Goal: Check status: Check status

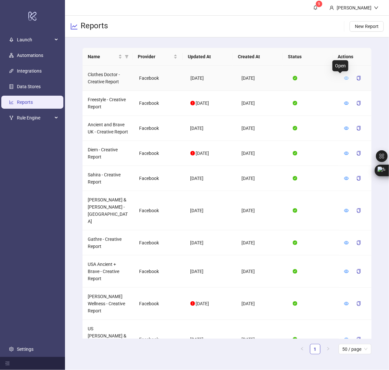
click at [344, 78] on icon "eye" at bounding box center [346, 78] width 5 height 5
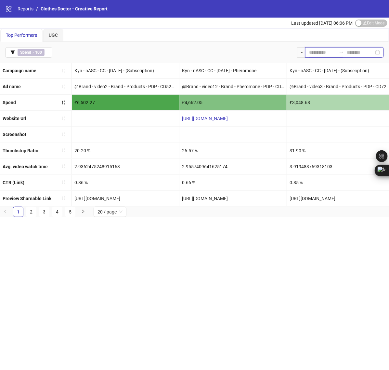
click at [311, 55] on input at bounding box center [322, 52] width 27 height 7
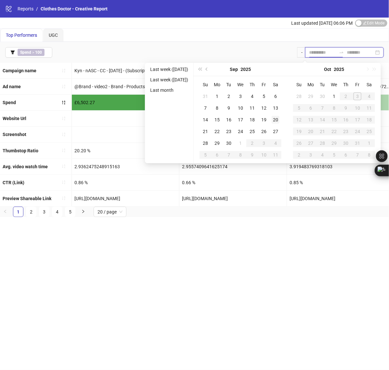
type input "**********"
click at [233, 141] on div "30" at bounding box center [229, 143] width 8 height 8
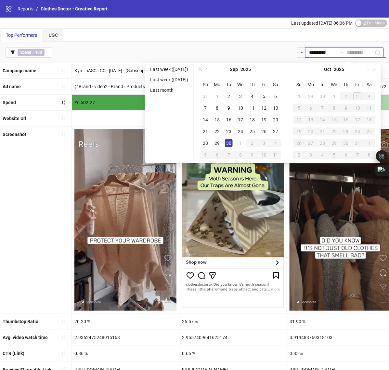
type input "**********"
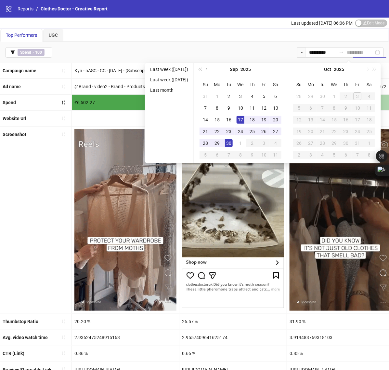
click at [244, 120] on div "17" at bounding box center [241, 120] width 8 height 8
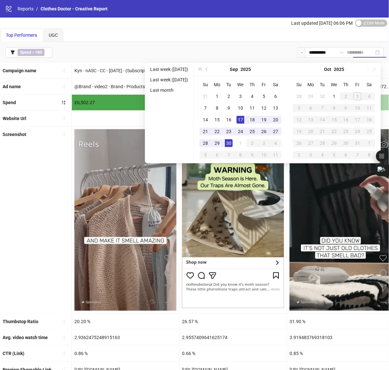
type input "**********"
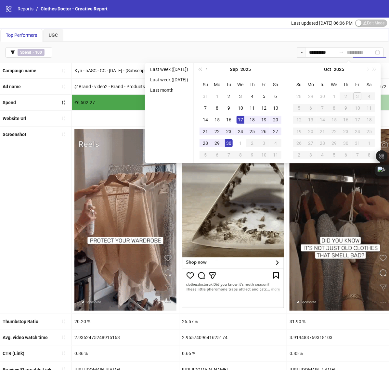
type input "**********"
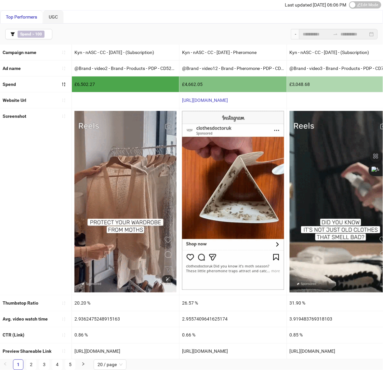
scroll to position [26, 0]
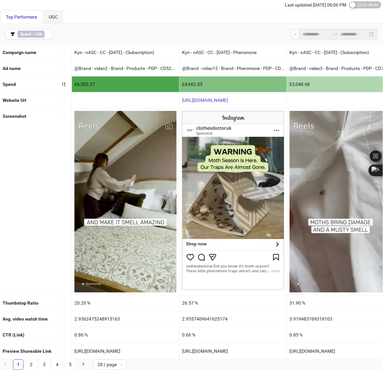
drag, startPoint x: 141, startPoint y: 345, endPoint x: 74, endPoint y: 350, distance: 66.8
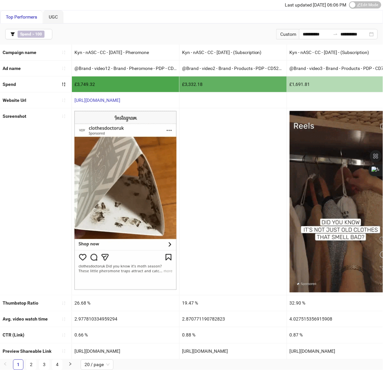
drag, startPoint x: 144, startPoint y: 346, endPoint x: 73, endPoint y: 349, distance: 71.3
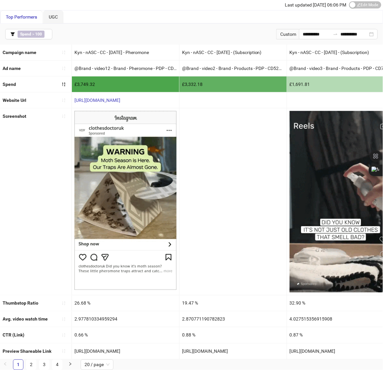
click at [73, 349] on div "https://fb.me/20xY5OssEj60q1V" at bounding box center [125, 351] width 107 height 16
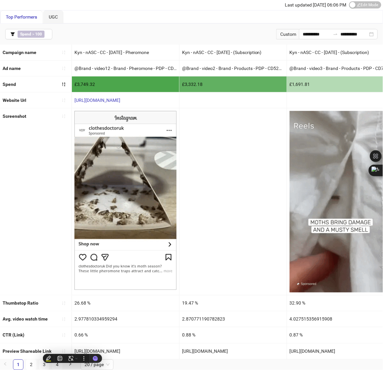
copy div "https://fb.me/20xY5OssEj60q1V"
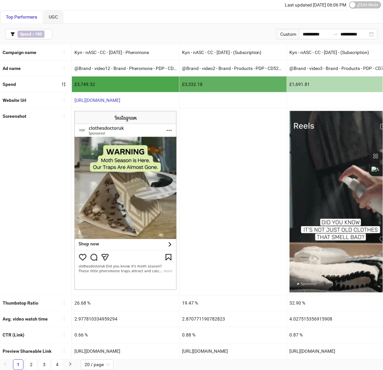
drag, startPoint x: 254, startPoint y: 344, endPoint x: 180, endPoint y: 350, distance: 74.0
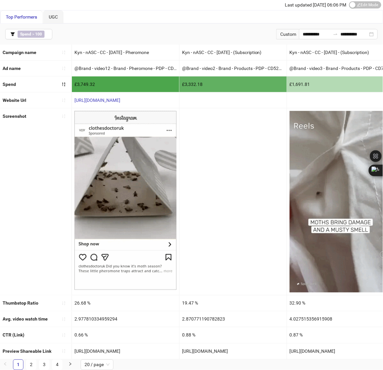
click at [180, 350] on div "https://fb.me/1Xe2i5D7KFRf5vP" at bounding box center [232, 351] width 107 height 16
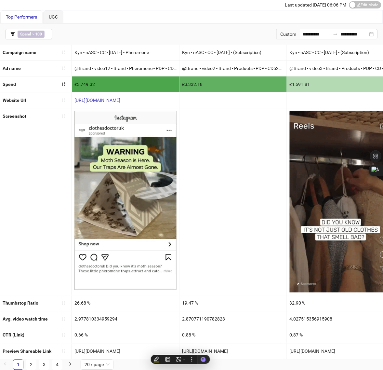
copy div "https://fb.me/1Xe2i5D7KFRf5vP"
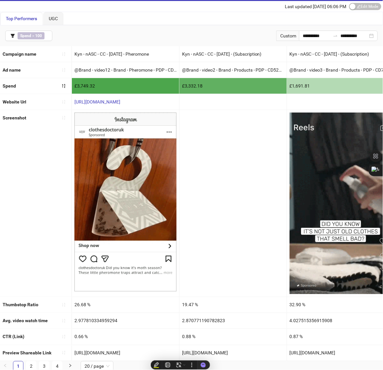
scroll to position [0, 0]
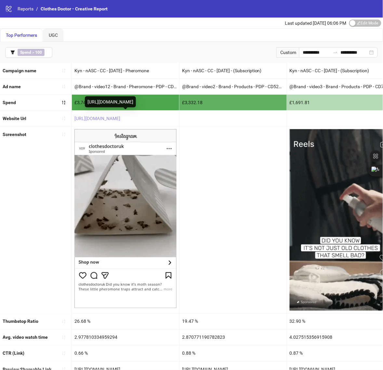
click at [120, 119] on link "https://clothes-doctor.com/products/pheromone-moth-traps" at bounding box center [97, 118] width 46 height 5
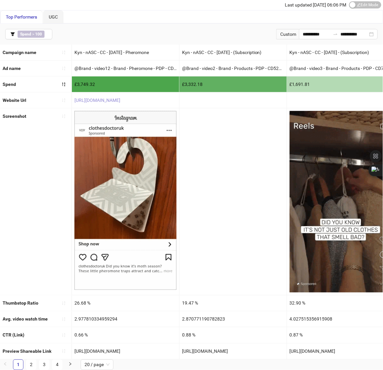
scroll to position [26, 0]
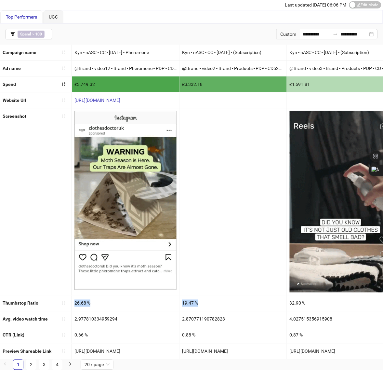
drag, startPoint x: 74, startPoint y: 297, endPoint x: 205, endPoint y: 293, distance: 131.1
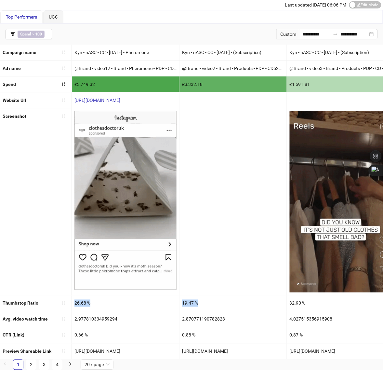
copy div "26.68 % 19.47 %"
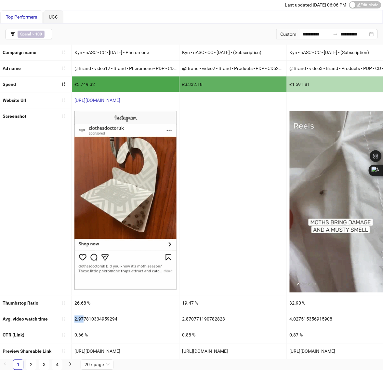
drag, startPoint x: 75, startPoint y: 313, endPoint x: 83, endPoint y: 313, distance: 7.8
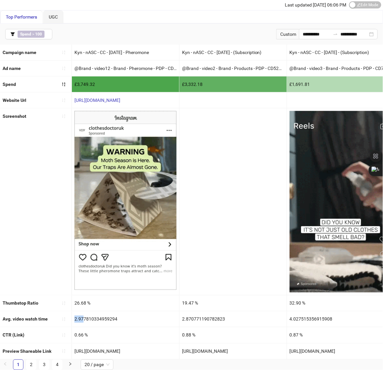
click at [83, 313] on div "2.977810334959294" at bounding box center [125, 319] width 107 height 16
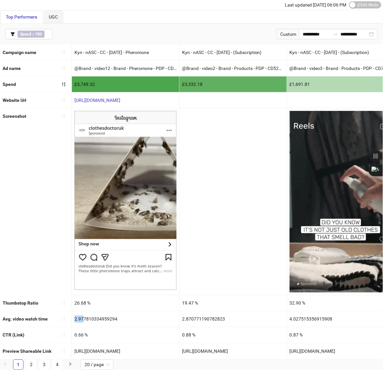
copy div "2.97"
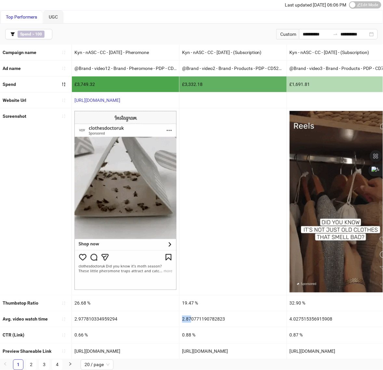
drag, startPoint x: 181, startPoint y: 311, endPoint x: 190, endPoint y: 314, distance: 9.3
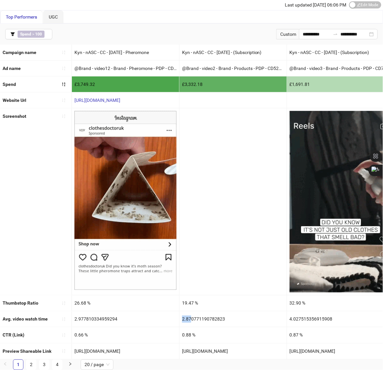
click at [190, 314] on div "2.870771190782823" at bounding box center [232, 319] width 107 height 16
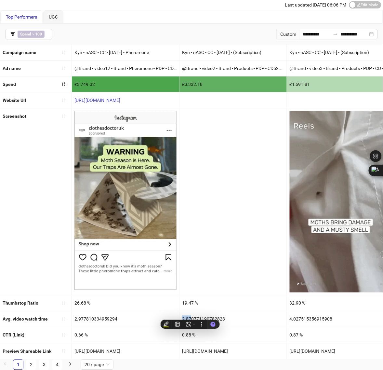
copy div "2.87"
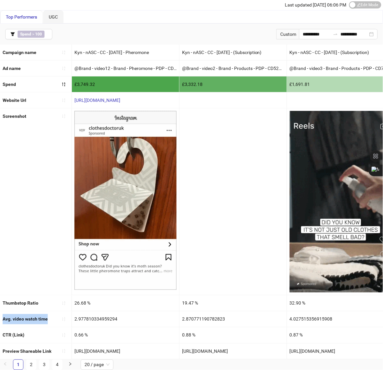
drag, startPoint x: 2, startPoint y: 312, endPoint x: 49, endPoint y: 316, distance: 47.0
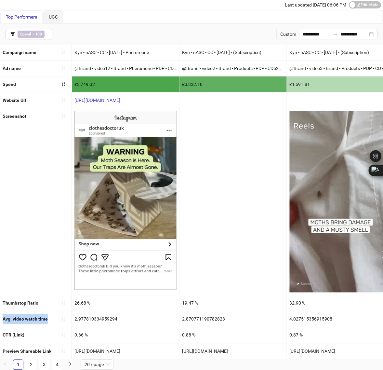
click at [49, 316] on div "Avg. video watch time" at bounding box center [36, 319] width 72 height 16
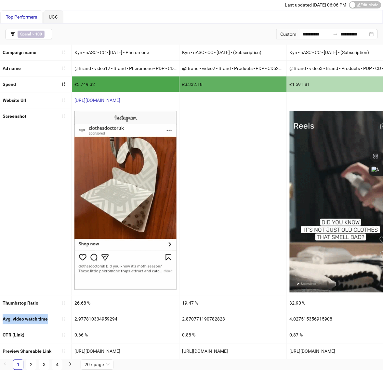
copy b "Avg. video watch time"
